Goal: Find specific page/section: Find specific page/section

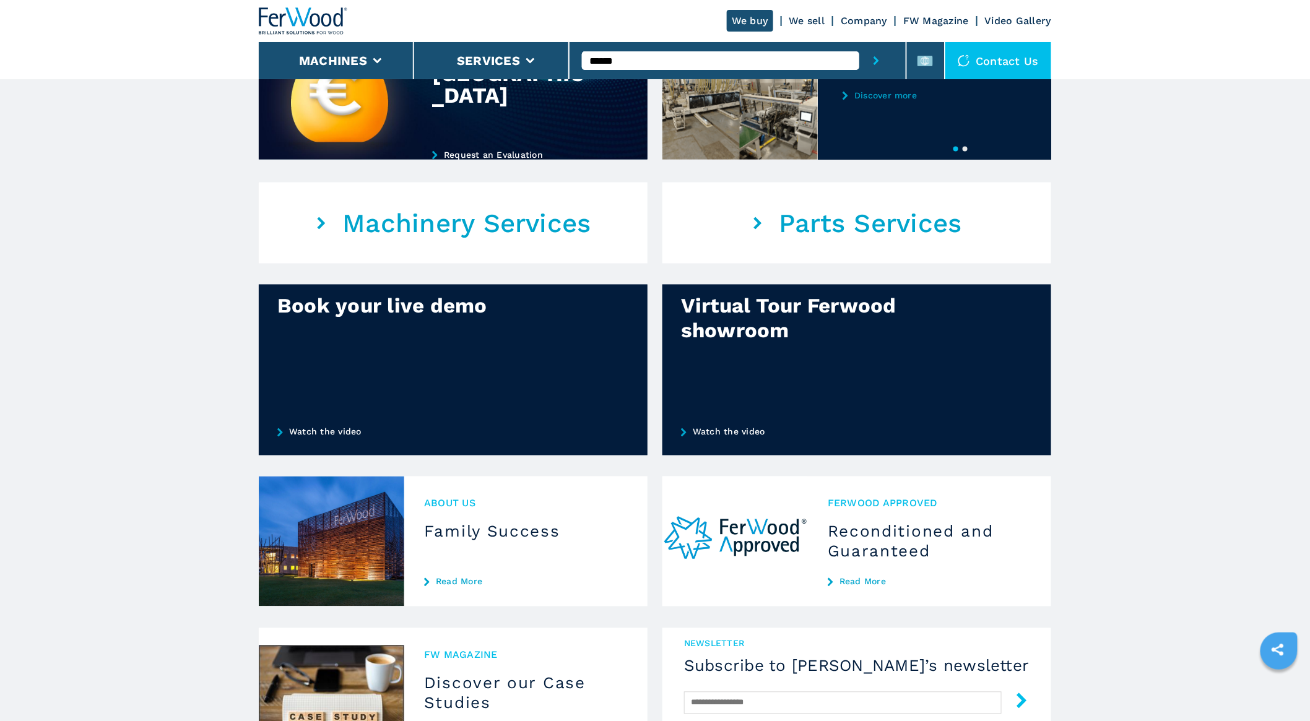
click at [697, 60] on input "******" at bounding box center [720, 60] width 277 height 19
click at [860, 42] on button "submit-button" at bounding box center [877, 60] width 34 height 37
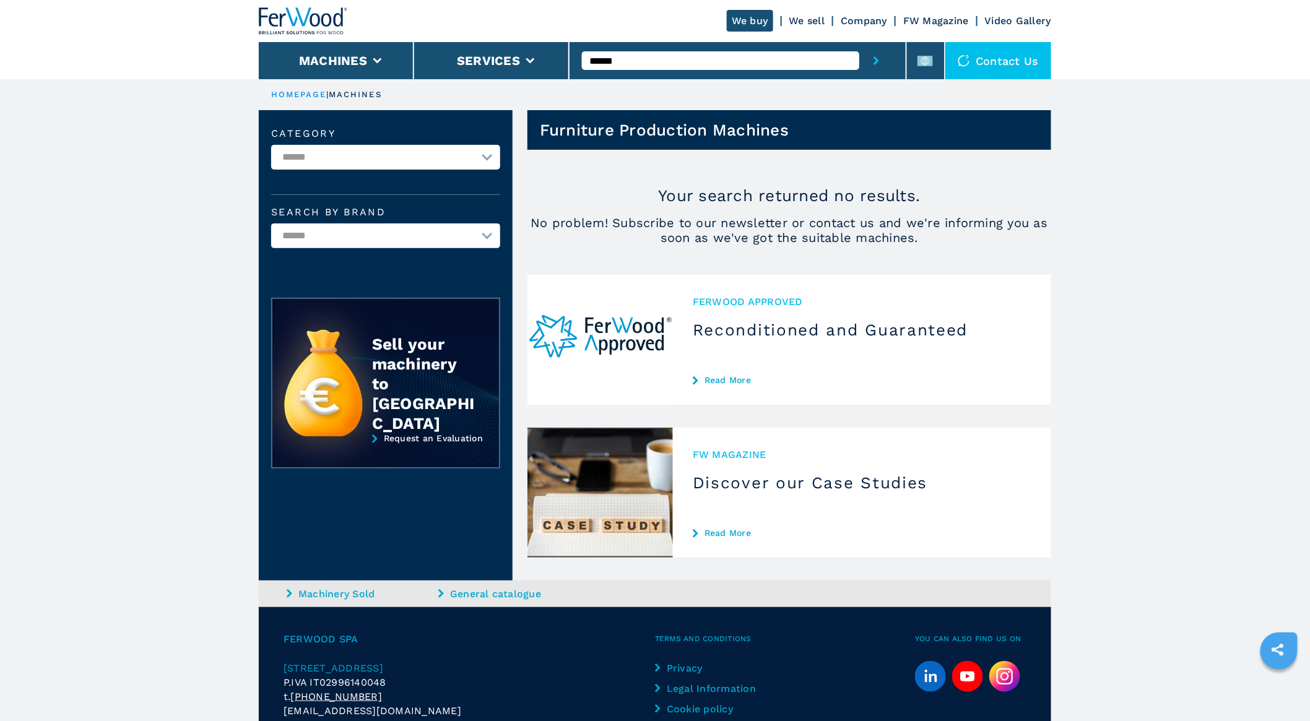
click at [621, 59] on input "******" at bounding box center [720, 60] width 277 height 19
